Goal: Task Accomplishment & Management: Use online tool/utility

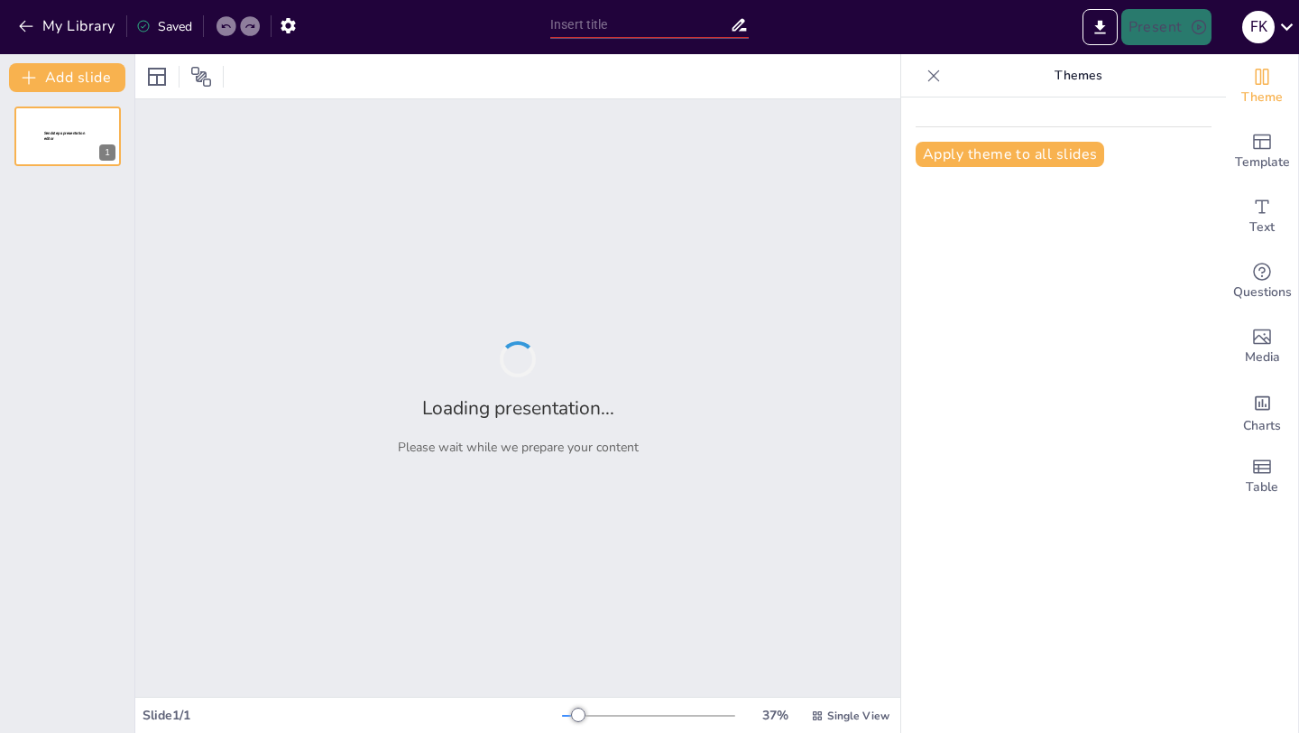
type input "Dasar-Dasar Pemrograman PHP dan Manajemen Database MySQL"
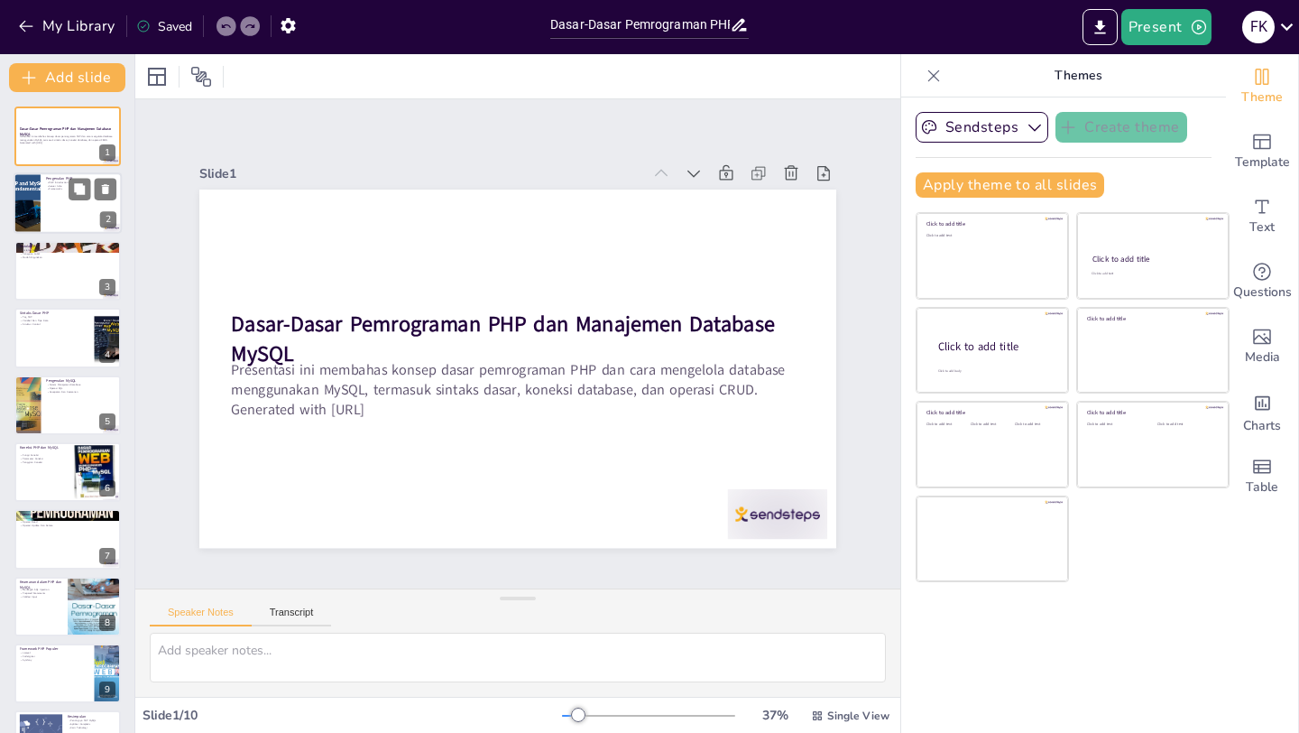
click at [57, 221] on div at bounding box center [68, 203] width 108 height 61
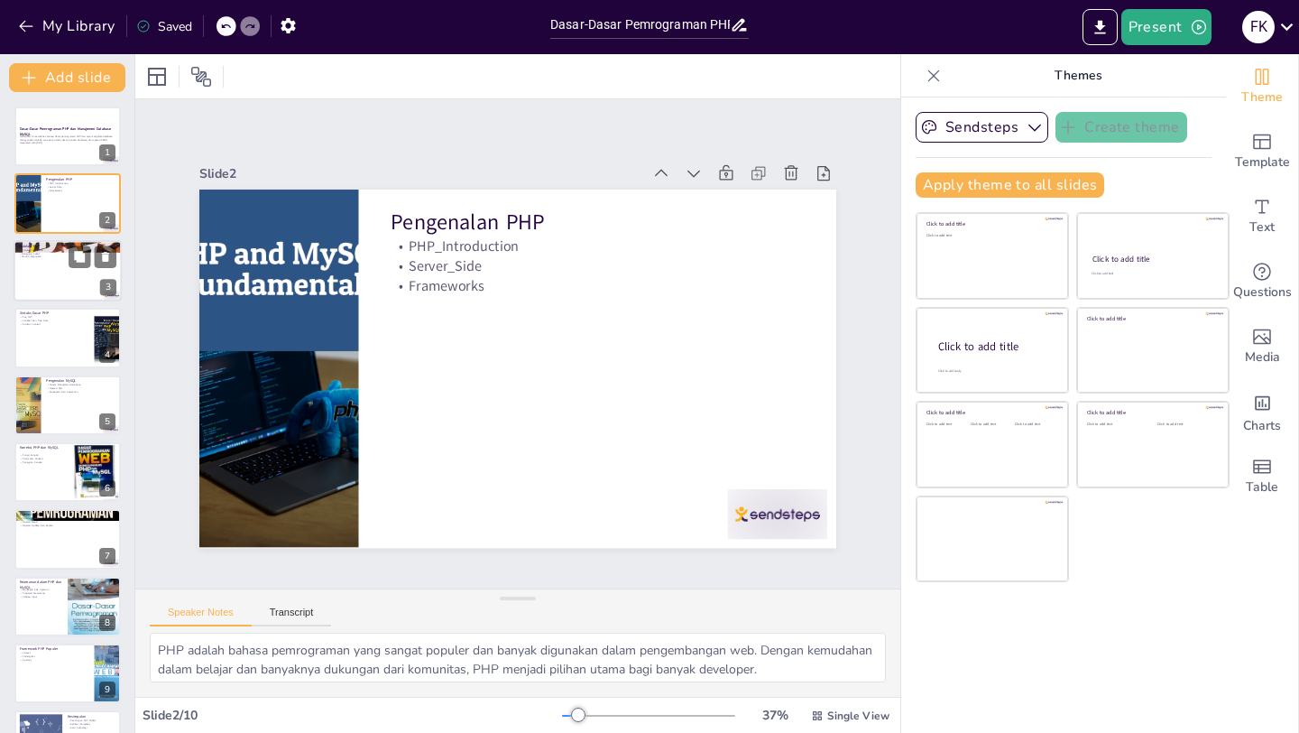
click at [58, 281] on div at bounding box center [68, 270] width 108 height 61
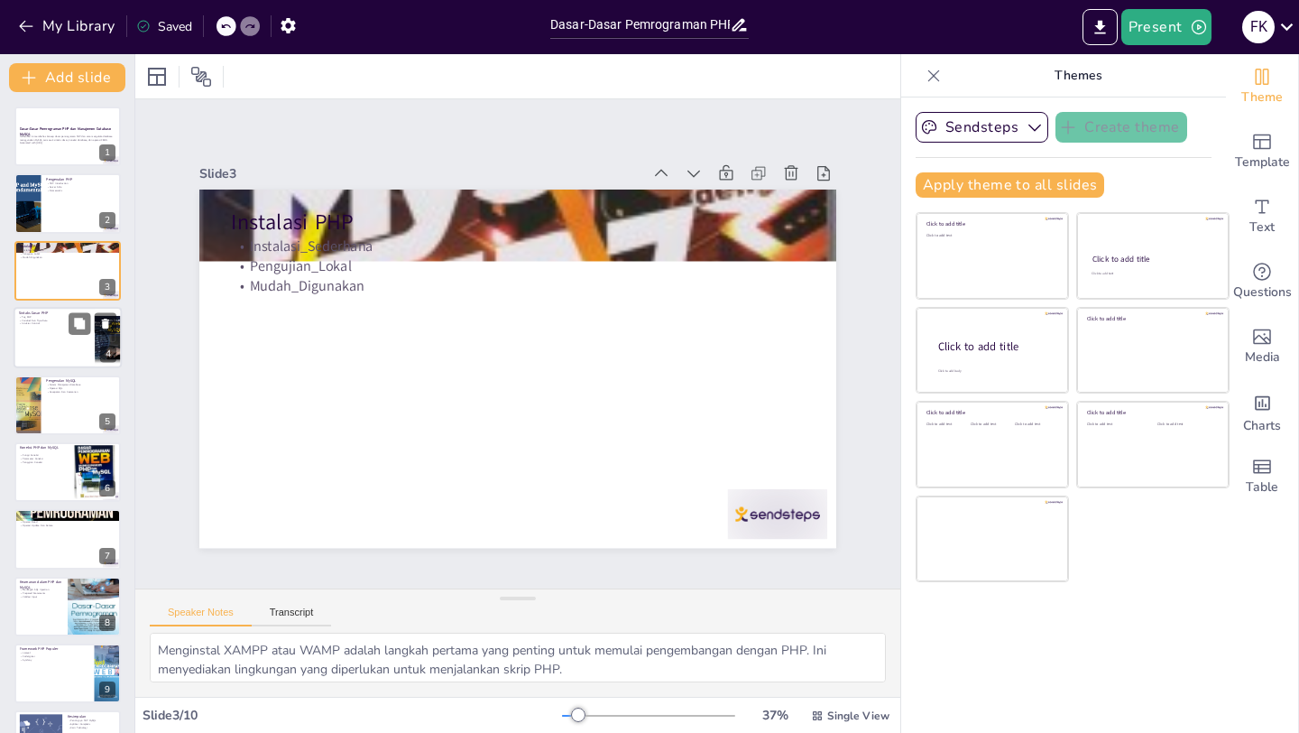
click at [52, 361] on div at bounding box center [68, 337] width 108 height 61
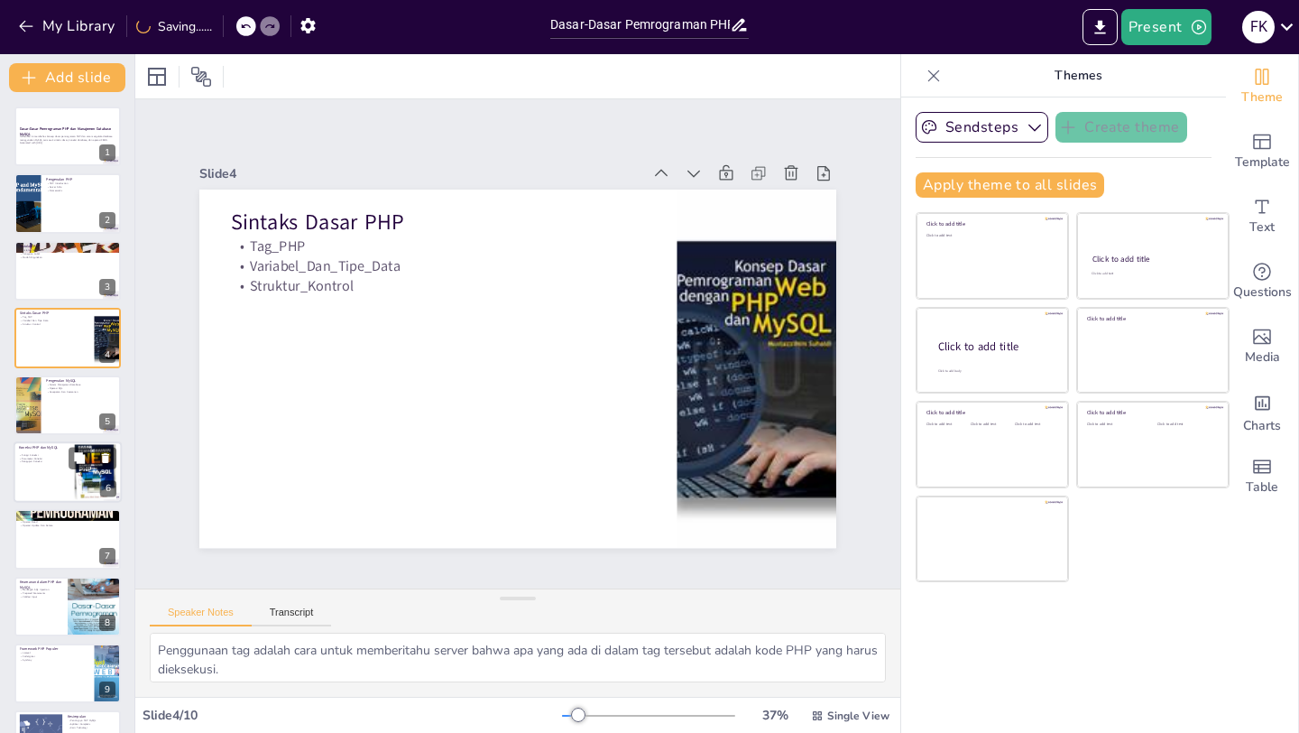
click at [40, 451] on div "Koneksi PHP dan MySQL" at bounding box center [43, 449] width 49 height 8
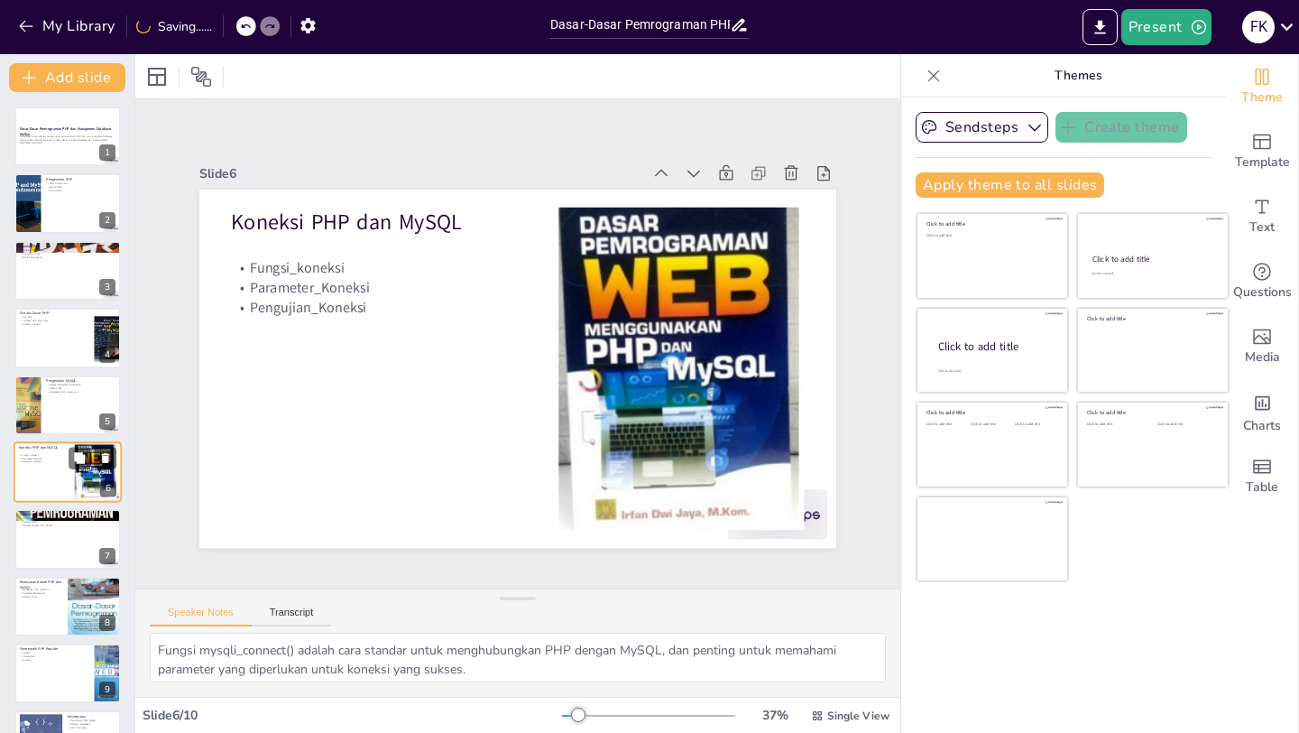
scroll to position [52, 0]
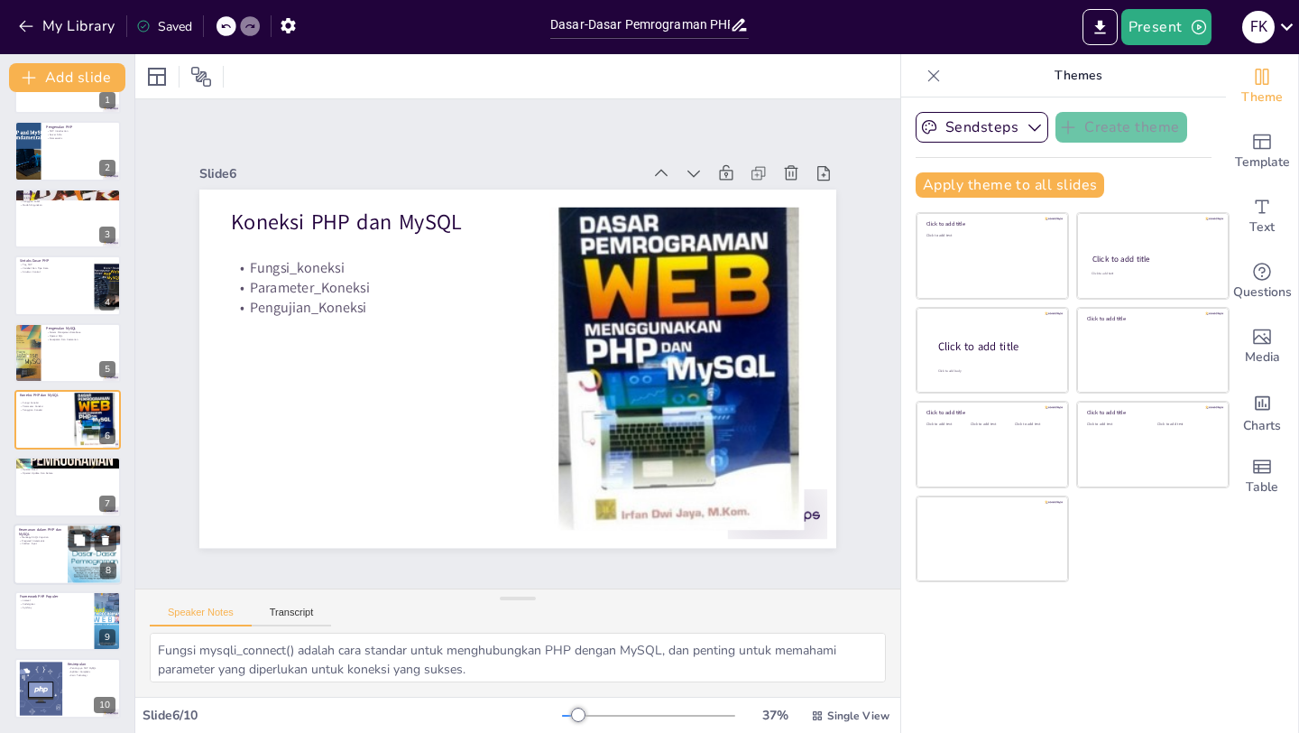
click at [44, 560] on div at bounding box center [68, 553] width 108 height 61
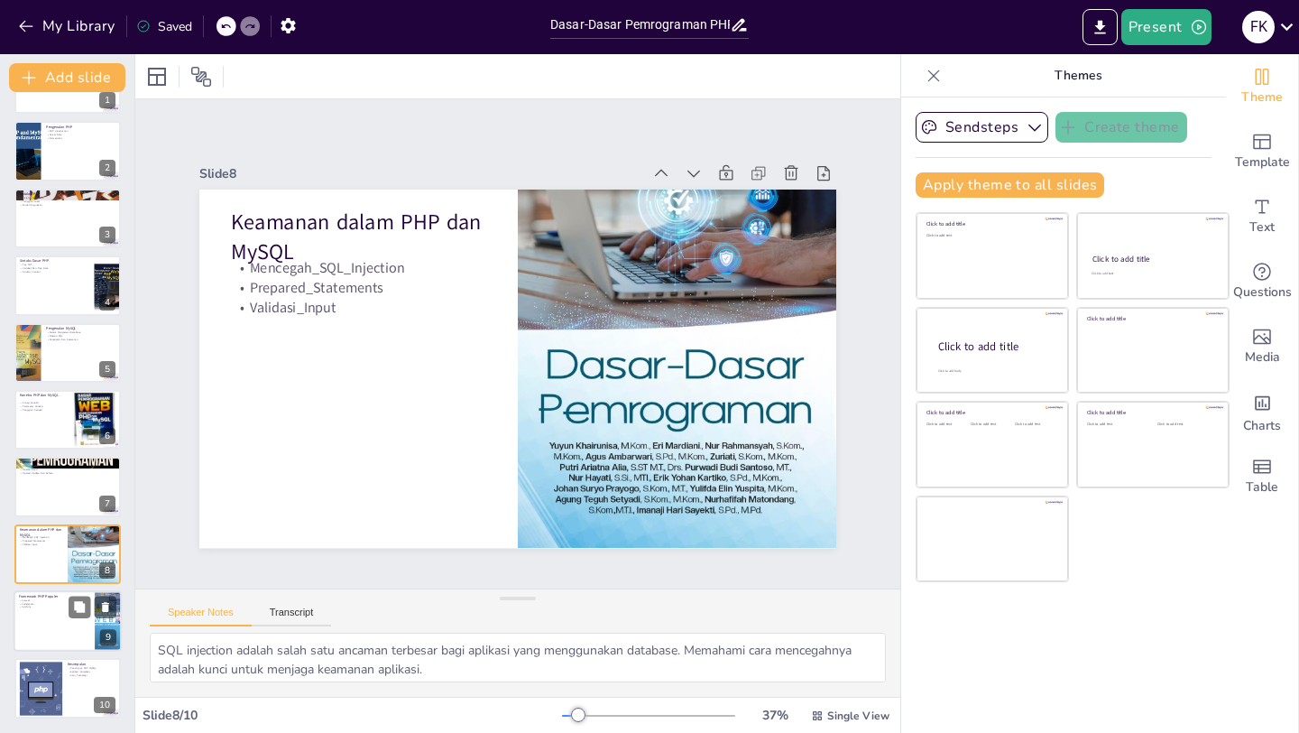
click at [35, 623] on div at bounding box center [68, 620] width 108 height 61
type textarea "Laravel adalah framework PHP yang terkenal dengan sintaks yang bersih dan fitur…"
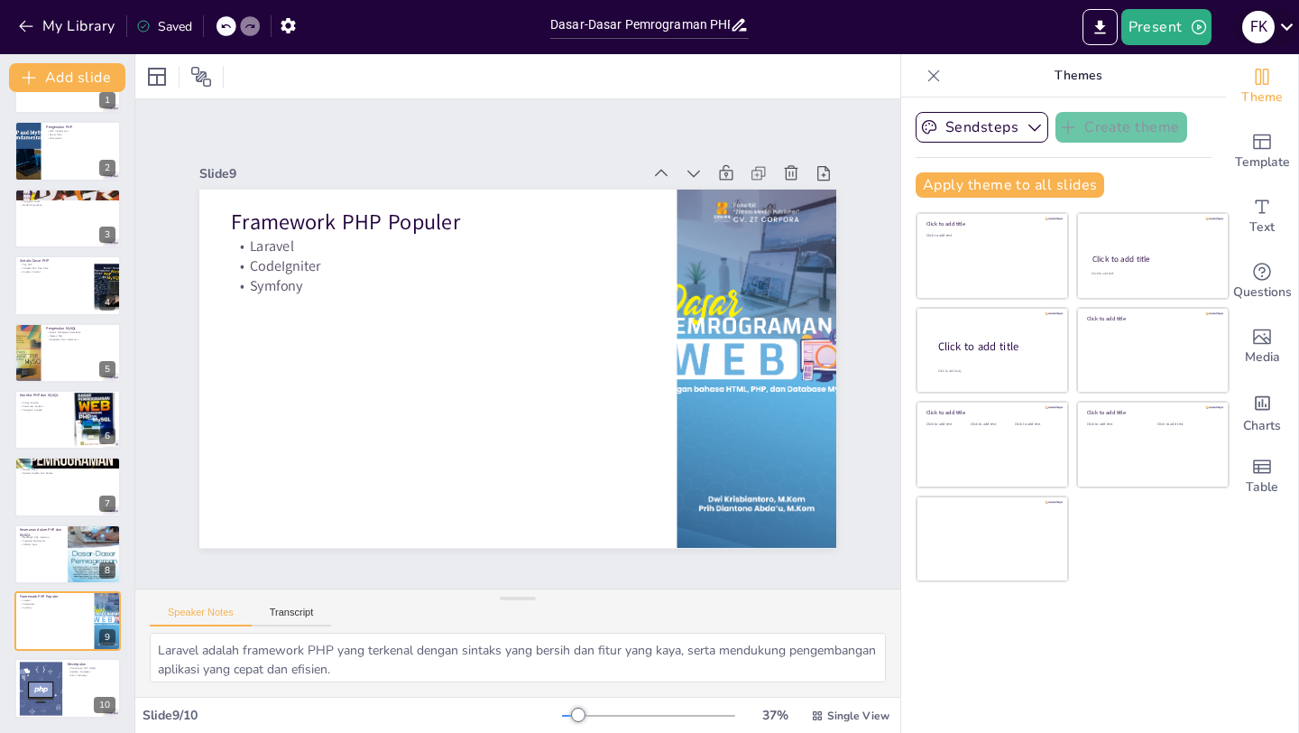
click at [1270, 32] on div "F K" at bounding box center [1258, 27] width 32 height 32
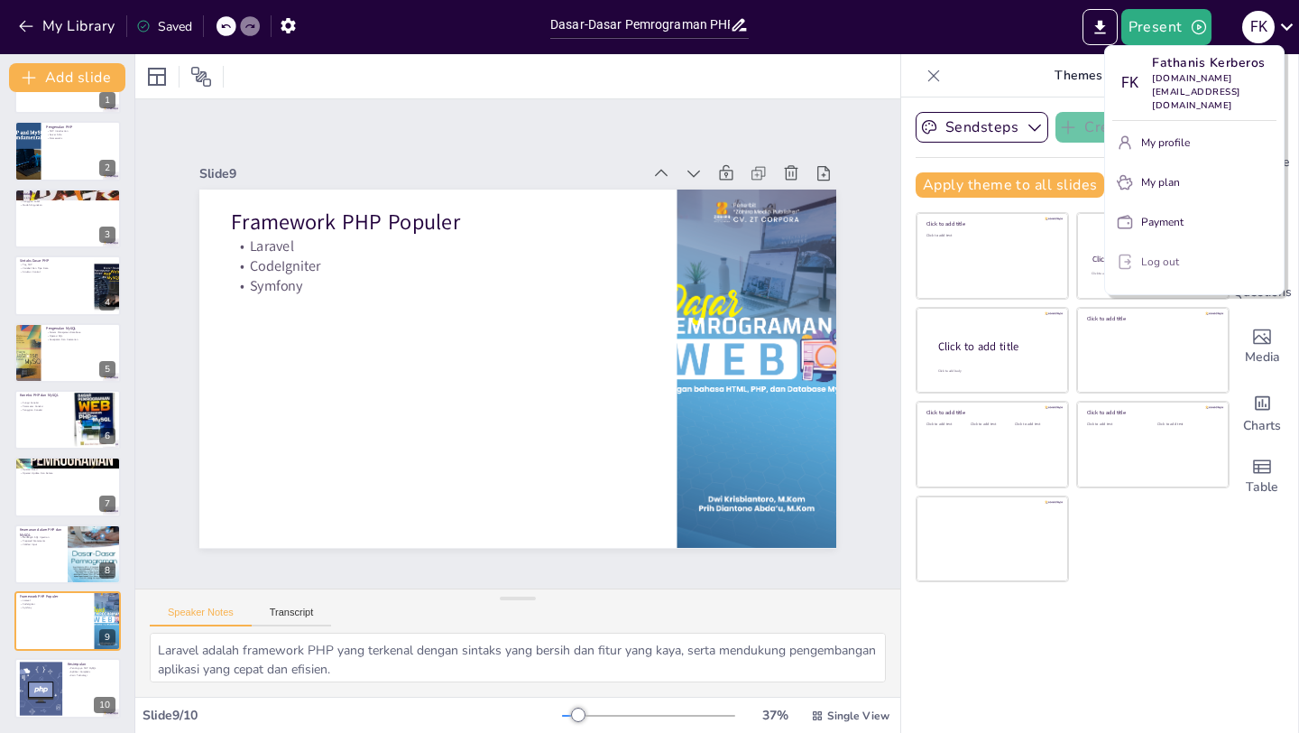
click at [1173, 254] on p "Log out" at bounding box center [1160, 262] width 38 height 16
